Goal: Find specific page/section: Find specific page/section

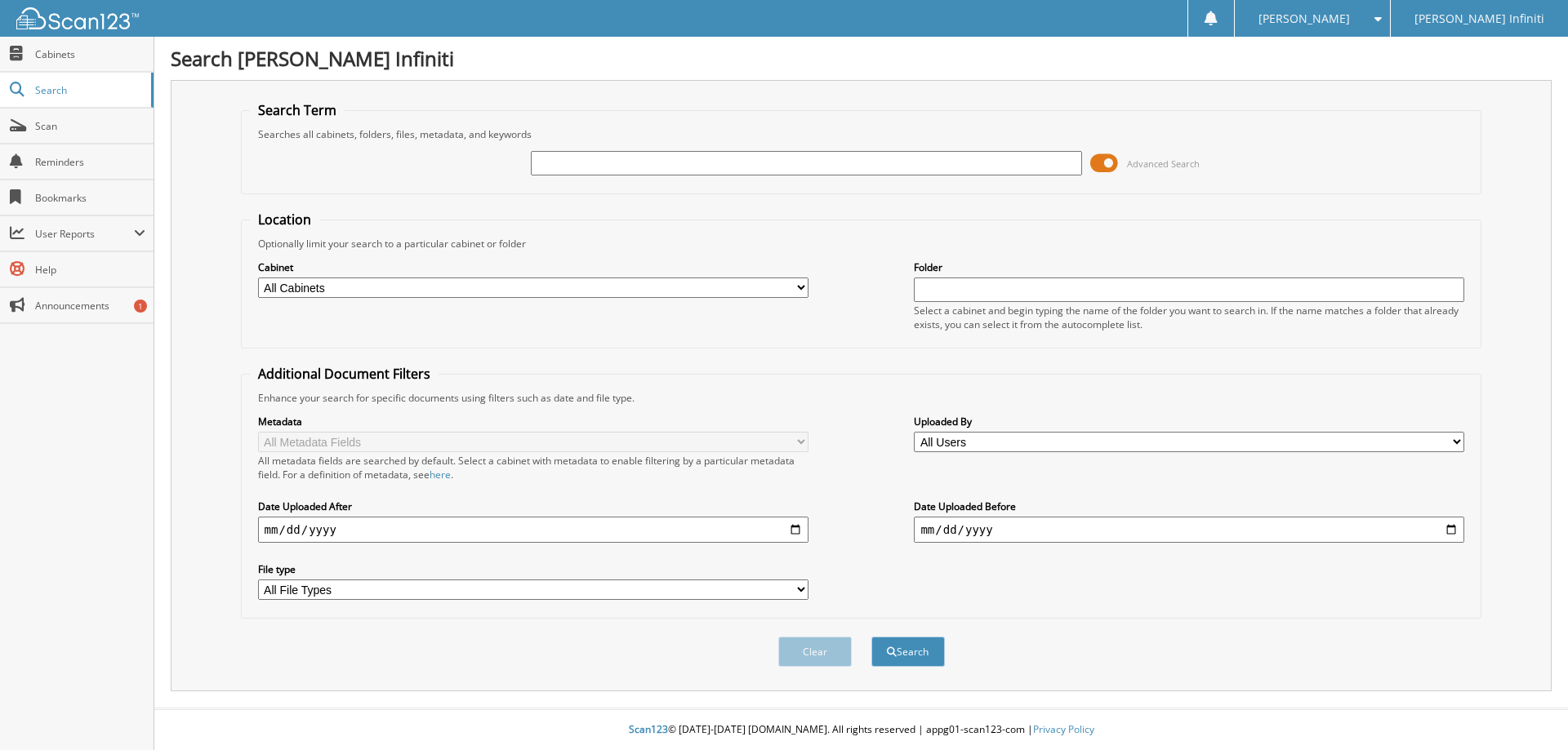
click at [630, 159] on input "text" at bounding box center [806, 162] width 550 height 24
paste input "003798"
type input "L003798"
click at [871, 637] on button "Search" at bounding box center [908, 652] width 73 height 30
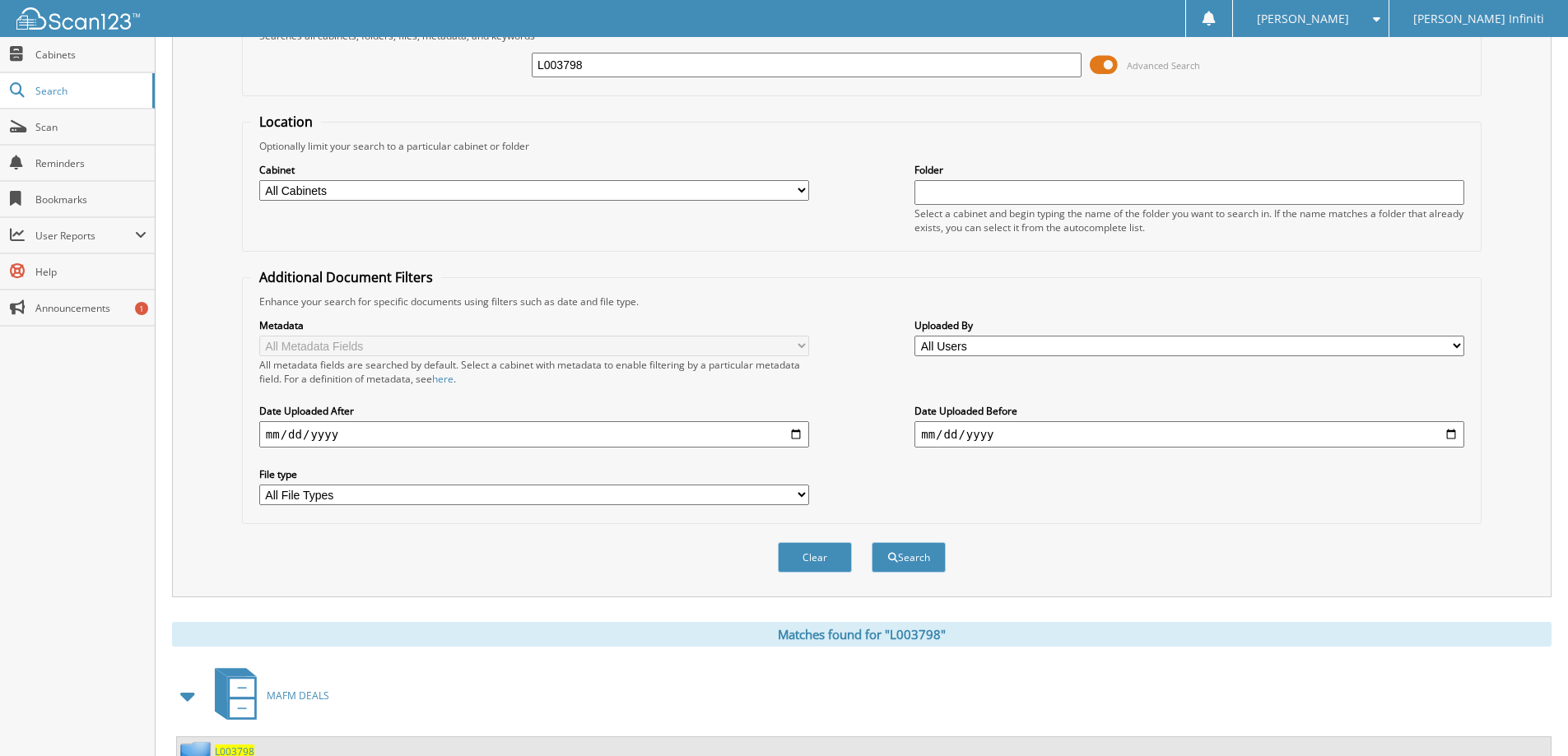
scroll to position [163, 0]
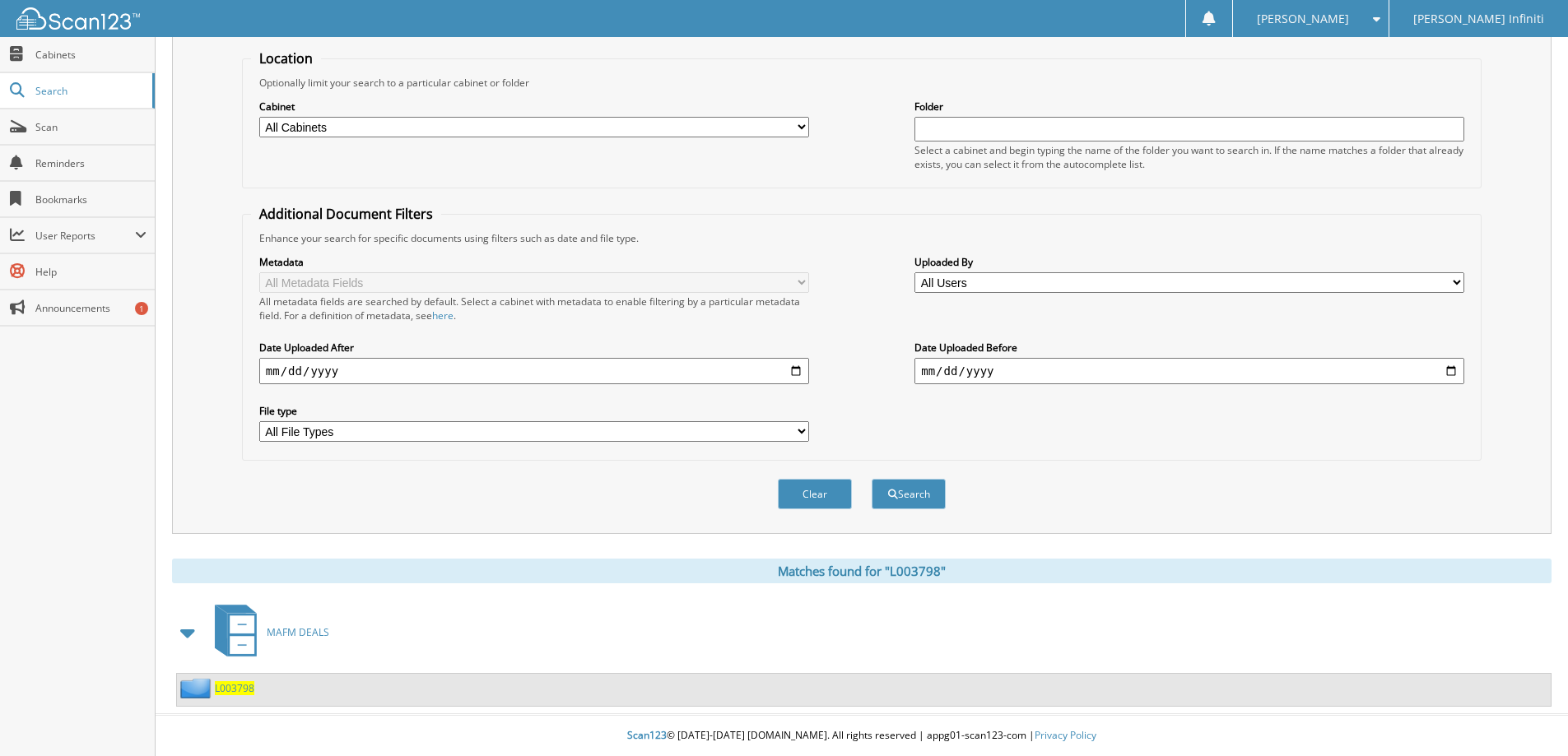
click at [221, 691] on span "L003798" at bounding box center [235, 688] width 40 height 14
